Goal: Transaction & Acquisition: Purchase product/service

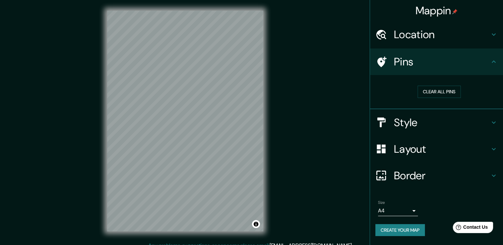
click at [454, 26] on div "Location" at bounding box center [436, 34] width 133 height 27
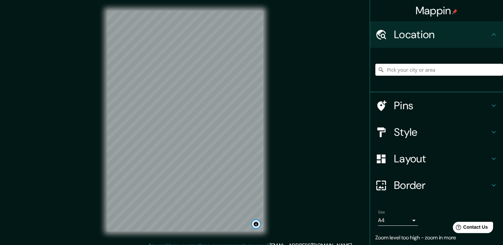
click at [257, 224] on button "Toggle attribution" at bounding box center [256, 225] width 8 height 8
click at [248, 224] on link "Improve this map" at bounding box center [234, 224] width 33 height 5
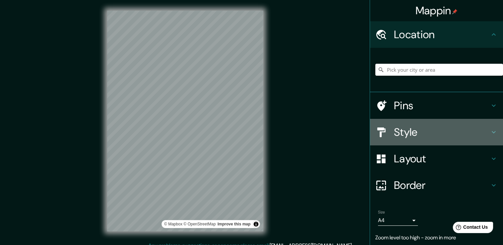
click at [449, 132] on h4 "Style" at bounding box center [442, 132] width 96 height 13
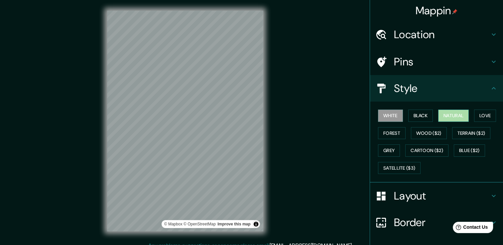
click at [442, 118] on button "Natural" at bounding box center [453, 116] width 31 height 12
click at [485, 114] on button "Love" at bounding box center [485, 116] width 22 height 12
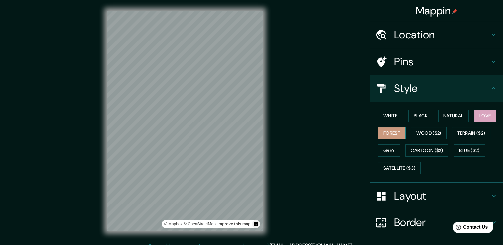
click at [391, 130] on button "Forest" at bounding box center [392, 133] width 28 height 12
click at [394, 152] on button "Grey" at bounding box center [389, 151] width 22 height 12
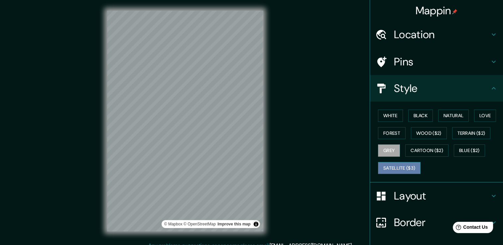
click at [398, 168] on button "Satellite ($3)" at bounding box center [399, 168] width 43 height 12
click at [411, 60] on h4 "Pins" at bounding box center [442, 61] width 96 height 13
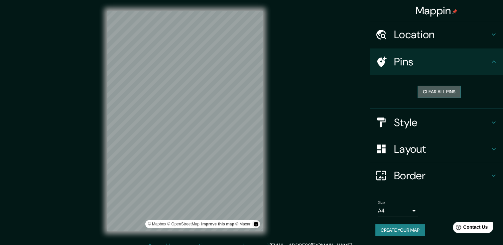
click at [432, 90] on button "Clear all pins" at bounding box center [439, 92] width 43 height 12
click at [166, 147] on div at bounding box center [166, 146] width 5 height 5
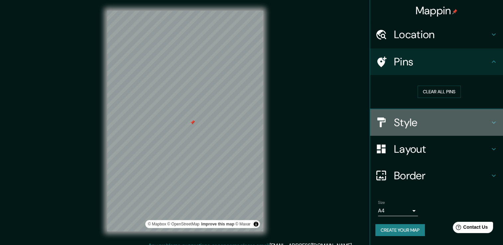
click at [437, 123] on h4 "Style" at bounding box center [442, 122] width 96 height 13
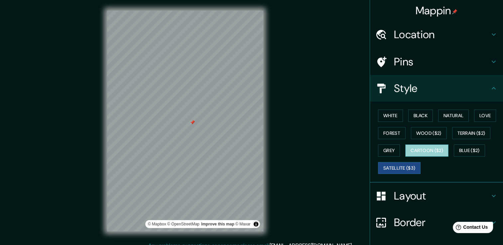
click at [430, 151] on button "Cartoon ($2)" at bounding box center [426, 151] width 43 height 12
click at [400, 167] on button "Satellite ($3)" at bounding box center [399, 168] width 43 height 12
click at [438, 150] on button "Cartoon ($2)" at bounding box center [426, 151] width 43 height 12
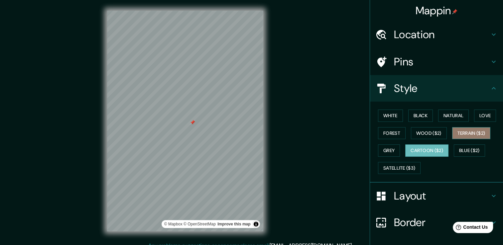
click at [472, 129] on button "Terrain ($2)" at bounding box center [471, 133] width 39 height 12
click at [428, 148] on button "Cartoon ($2)" at bounding box center [426, 151] width 43 height 12
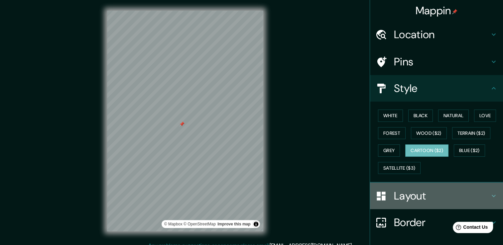
click at [386, 197] on div at bounding box center [384, 197] width 19 height 12
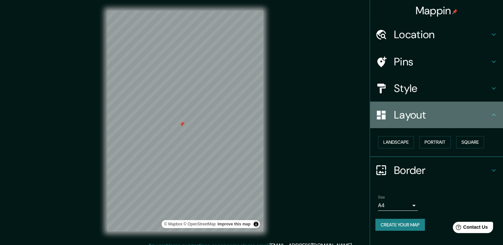
click at [482, 117] on h4 "Layout" at bounding box center [442, 114] width 96 height 13
click at [469, 116] on h4 "Layout" at bounding box center [442, 114] width 96 height 13
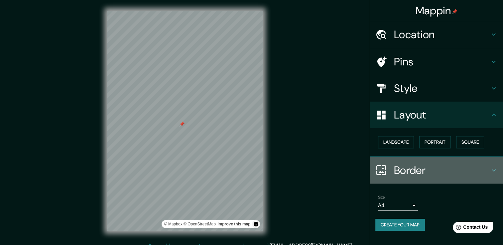
click at [420, 165] on h4 "Border" at bounding box center [442, 170] width 96 height 13
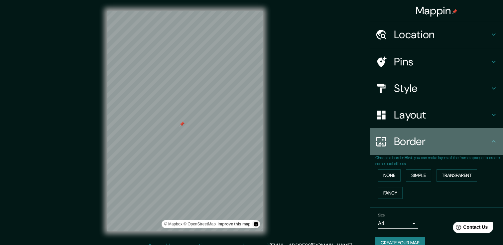
click at [430, 146] on h4 "Border" at bounding box center [442, 141] width 96 height 13
click at [396, 141] on h4 "Border" at bounding box center [442, 141] width 96 height 13
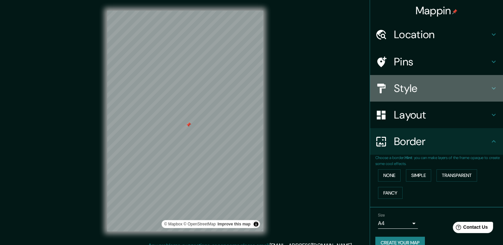
click at [423, 89] on h4 "Style" at bounding box center [442, 88] width 96 height 13
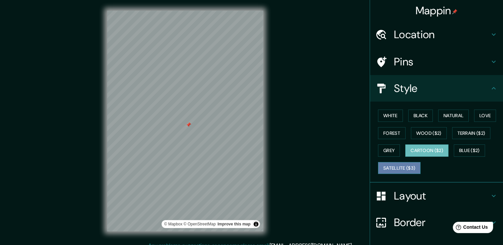
click at [390, 162] on button "Satellite ($3)" at bounding box center [399, 168] width 43 height 12
